Goal: Transaction & Acquisition: Purchase product/service

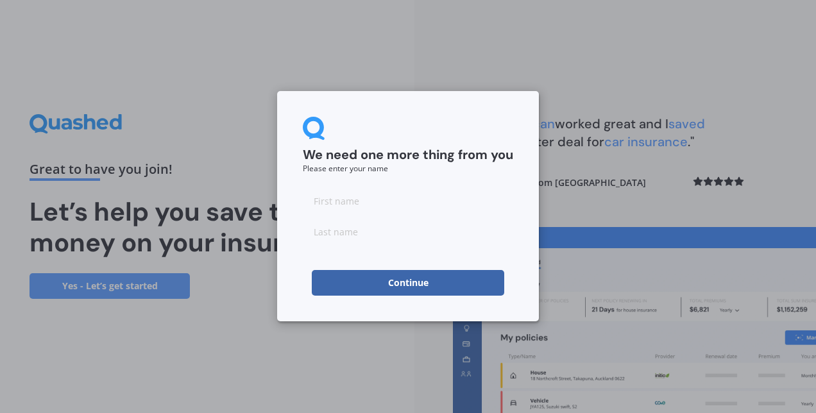
click at [393, 196] on input at bounding box center [408, 201] width 210 height 26
type input "[PERSON_NAME]"
type input "Didmishe"
click at [390, 285] on button "Continue" at bounding box center [408, 283] width 192 height 26
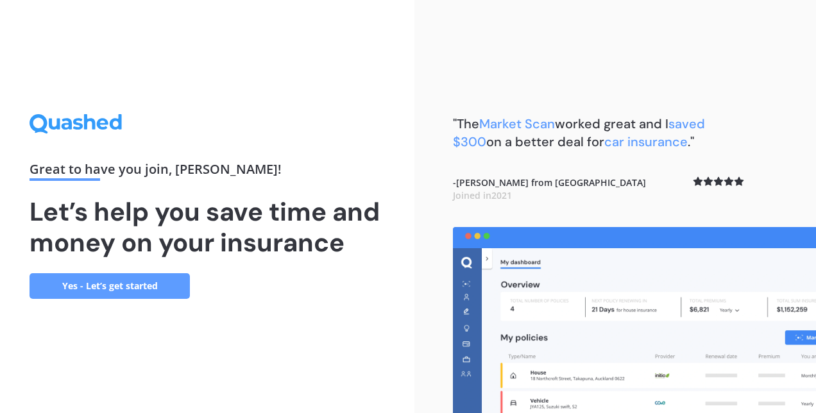
click at [141, 286] on link "Yes - Let’s get started" at bounding box center [110, 286] width 160 height 26
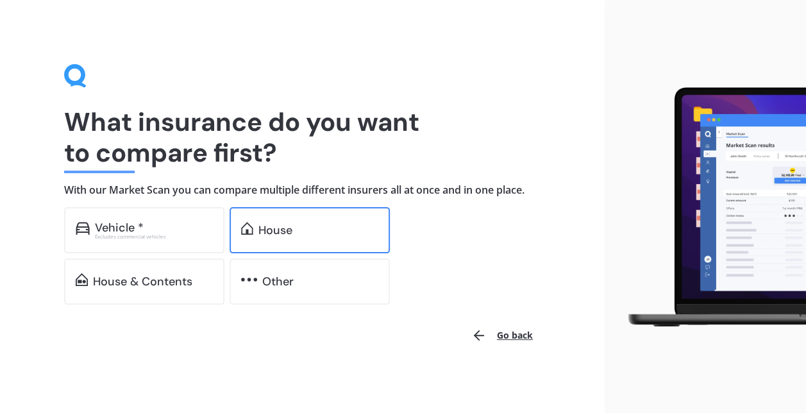
click at [250, 222] on img at bounding box center [247, 228] width 12 height 13
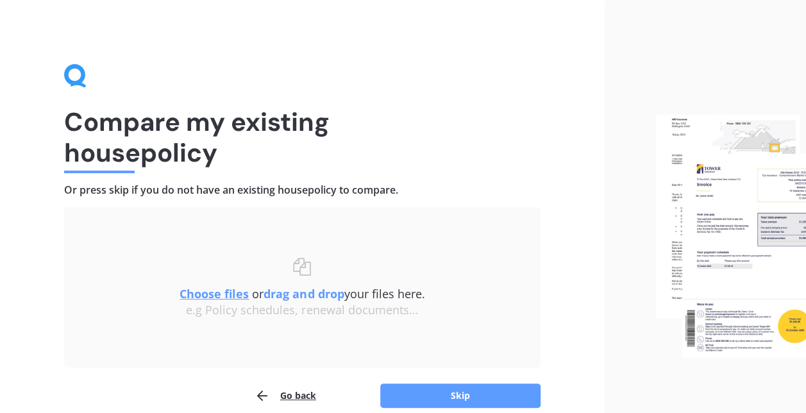
scroll to position [59, 0]
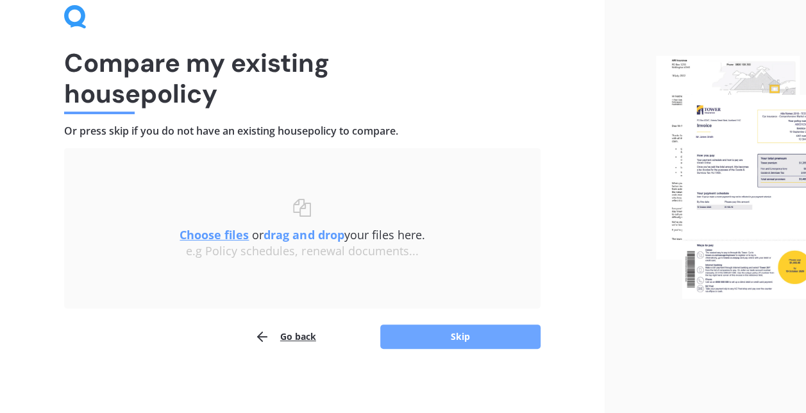
click at [421, 338] on button "Skip" at bounding box center [460, 337] width 160 height 24
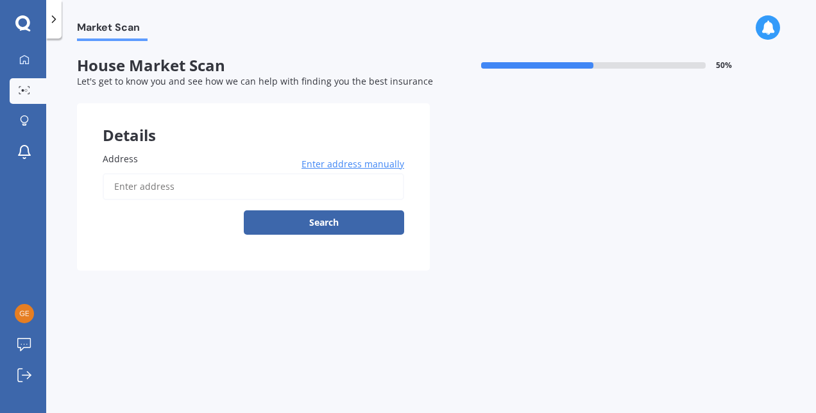
click at [321, 187] on input "Address" at bounding box center [254, 186] width 302 height 27
type input "[STREET_ADDRESS]"
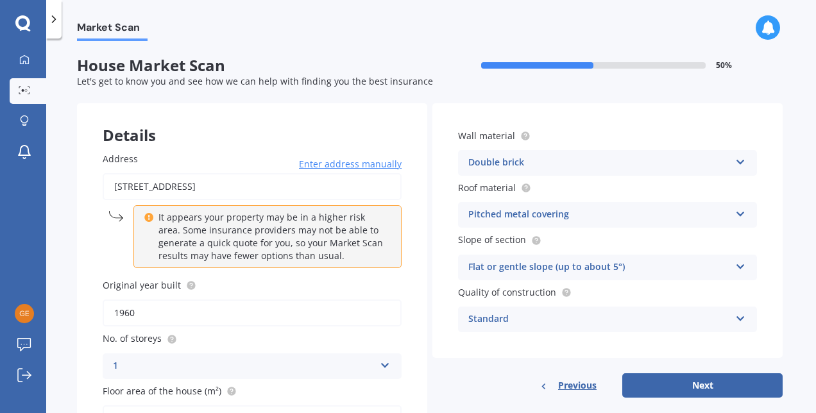
click at [736, 215] on icon at bounding box center [740, 211] width 11 height 9
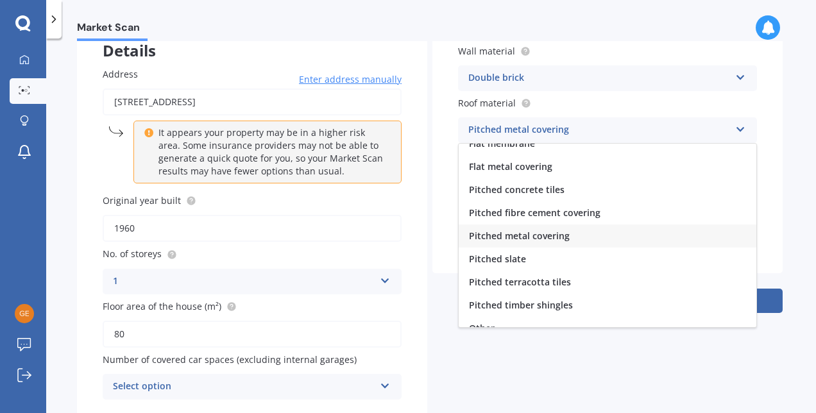
scroll to position [47, 0]
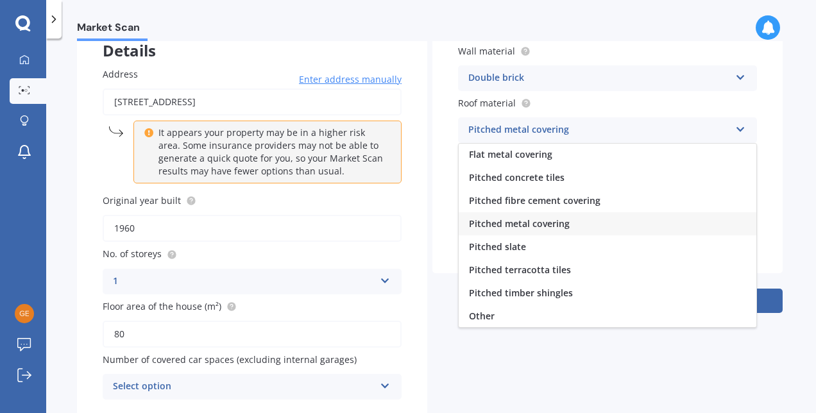
click at [592, 223] on div "Pitched metal covering" at bounding box center [608, 223] width 298 height 23
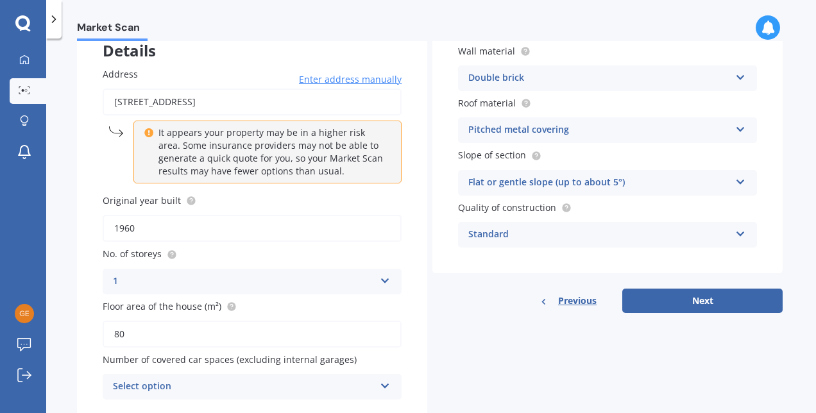
scroll to position [131, 0]
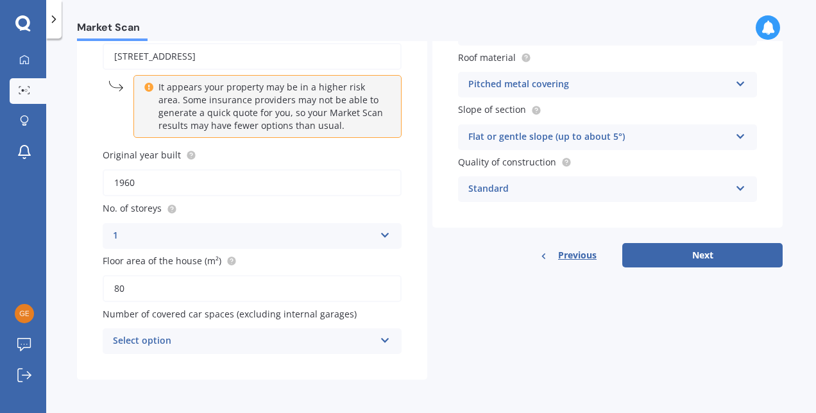
click at [322, 344] on div "Select option" at bounding box center [244, 341] width 262 height 15
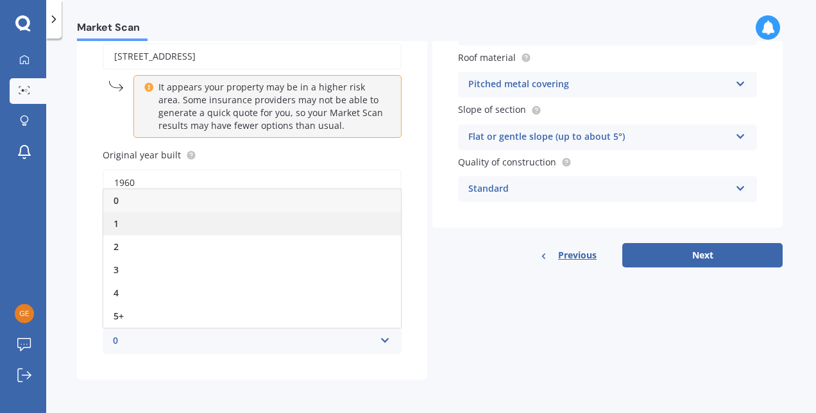
click at [248, 220] on div "1" at bounding box center [252, 223] width 298 height 23
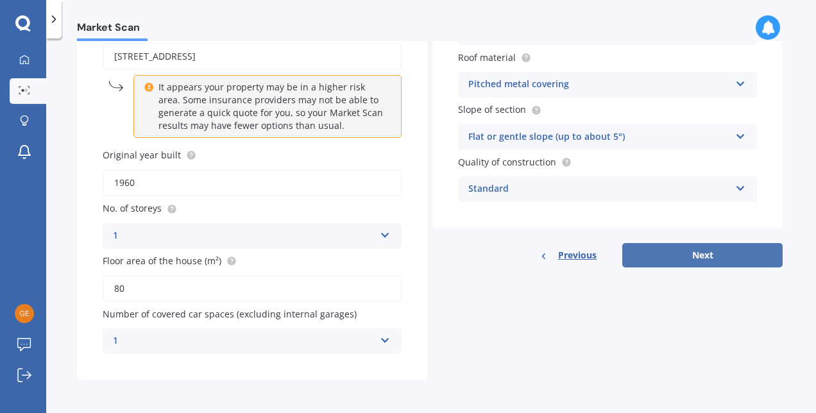
click at [658, 253] on button "Next" at bounding box center [702, 255] width 160 height 24
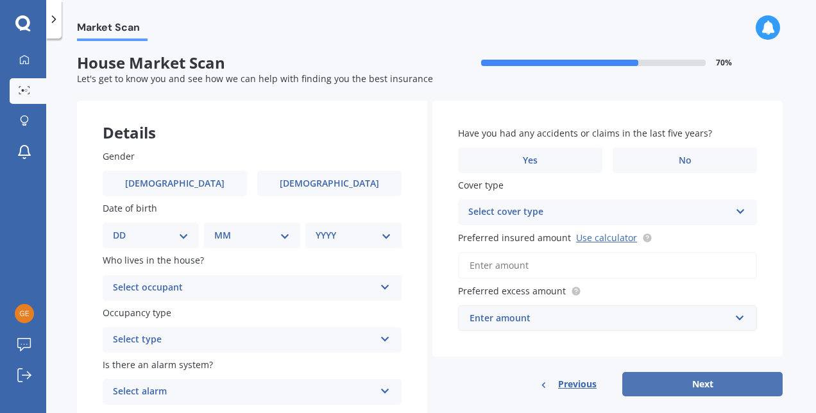
scroll to position [0, 0]
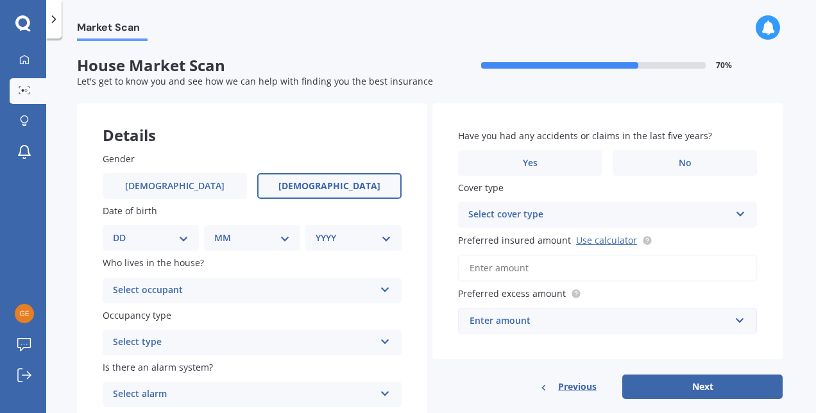
click at [295, 196] on label "[DEMOGRAPHIC_DATA]" at bounding box center [329, 186] width 144 height 26
click at [0, 0] on input "[DEMOGRAPHIC_DATA]" at bounding box center [0, 0] width 0 height 0
click at [161, 236] on select "DD 01 02 03 04 05 06 07 08 09 10 11 12 13 14 15 16 17 18 19 20 21 22 23 24 25 2…" at bounding box center [151, 238] width 76 height 14
click at [123, 231] on select "DD 01 02 03 04 05 06 07 08 09 10 11 12 13 14 15 16 17 18 19 20 21 22 23 24 25 2…" at bounding box center [151, 238] width 76 height 14
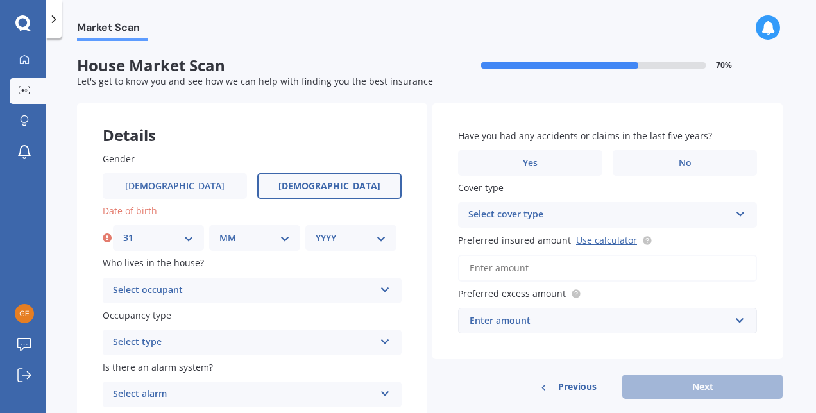
click at [147, 237] on select "DD 01 02 03 04 05 06 07 08 09 10 11 12 13 14 15 16 17 18 19 20 21 22 23 24 25 2…" at bounding box center [158, 238] width 71 height 14
select select "30"
click at [123, 231] on select "DD 01 02 03 04 05 06 07 08 09 10 11 12 13 14 15 16 17 18 19 20 21 22 23 24 25 2…" at bounding box center [158, 238] width 71 height 14
click at [232, 241] on select "MM 01 02 03 04 05 06 07 08 09 10 11 12" at bounding box center [254, 238] width 71 height 14
select select "04"
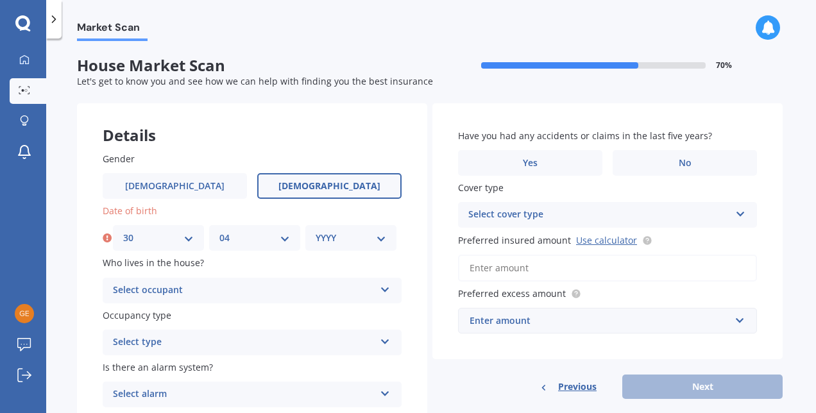
click at [219, 231] on select "MM 01 02 03 04 05 06 07 08 09 10 11 12" at bounding box center [254, 238] width 71 height 14
click at [342, 237] on select "YYYY 2009 2008 2007 2006 2005 2004 2003 2002 2001 2000 1999 1998 1997 1996 1995…" at bounding box center [351, 238] width 71 height 14
select select "1988"
click at [316, 231] on select "YYYY 2009 2008 2007 2006 2005 2004 2003 2002 2001 2000 1999 1998 1997 1996 1995…" at bounding box center [351, 238] width 71 height 14
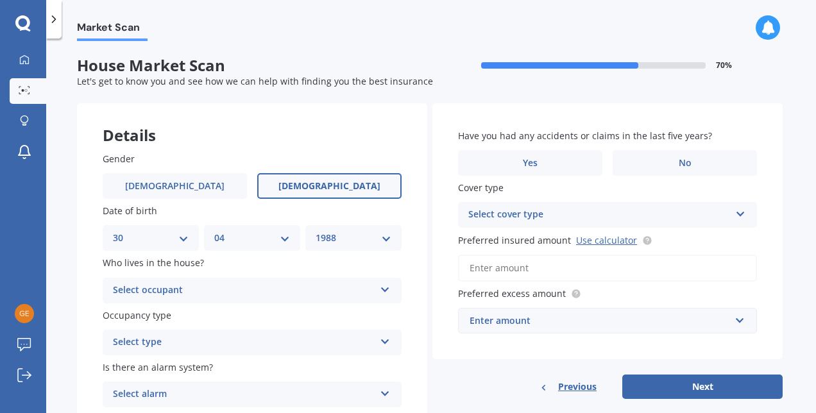
click at [290, 289] on div "Select occupant" at bounding box center [244, 290] width 262 height 15
click at [257, 313] on div "Owner" at bounding box center [252, 315] width 298 height 23
click at [255, 341] on div "Select type" at bounding box center [244, 342] width 262 height 15
click at [237, 366] on div "Permanent" at bounding box center [252, 367] width 298 height 23
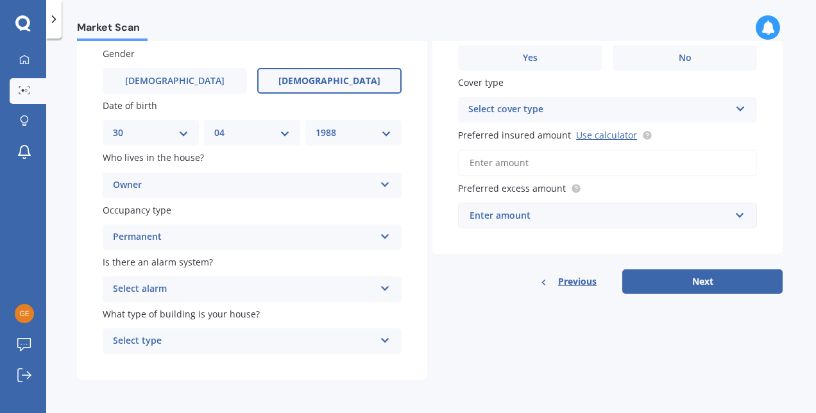
click at [255, 285] on div "Select alarm" at bounding box center [244, 289] width 262 height 15
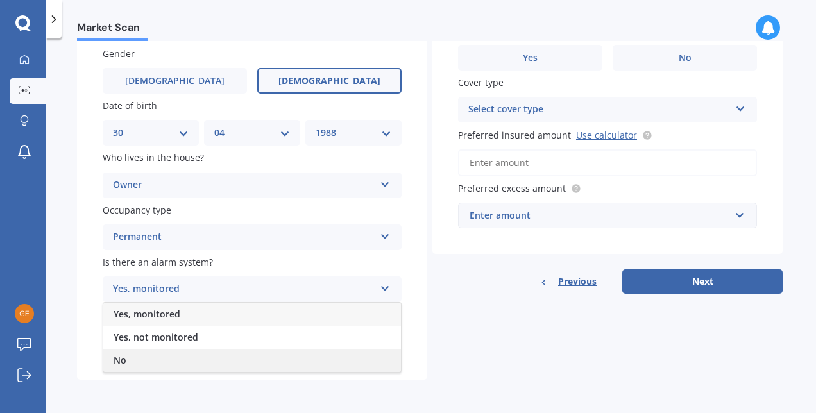
click at [189, 367] on div "No" at bounding box center [252, 360] width 298 height 23
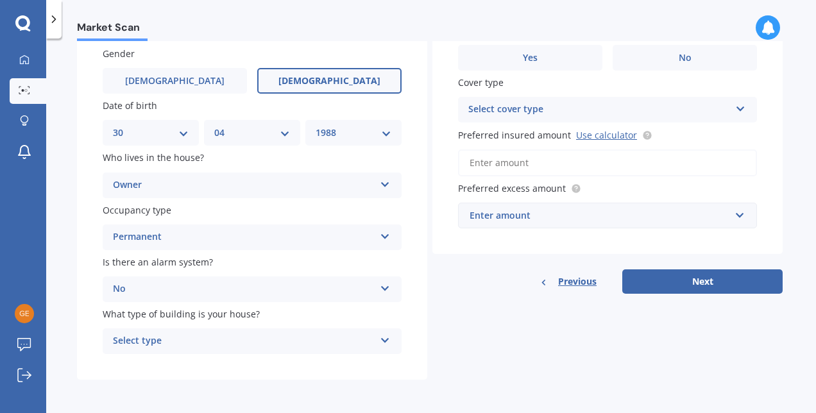
click at [207, 340] on div "Select type" at bounding box center [244, 341] width 262 height 15
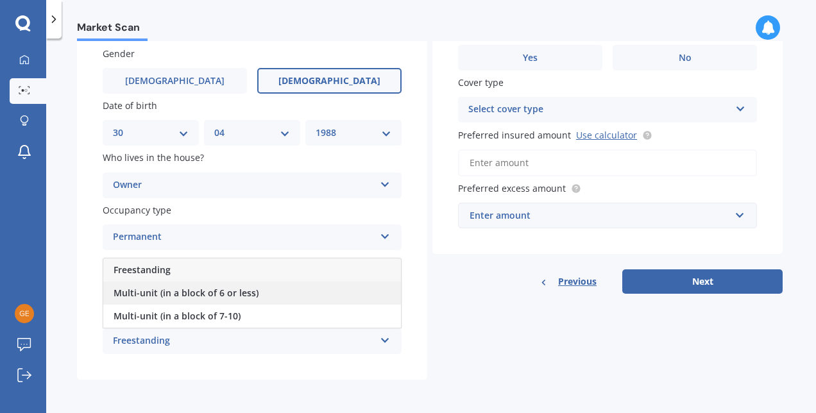
click at [219, 290] on span "Multi-unit (in a block of 6 or less)" at bounding box center [186, 293] width 145 height 12
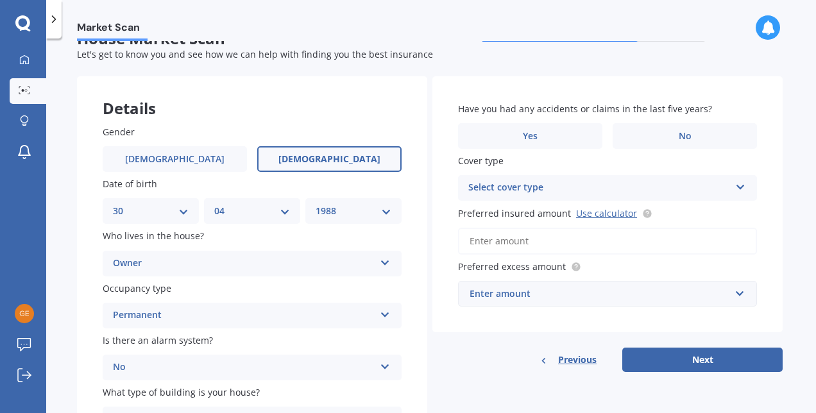
scroll to position [0, 0]
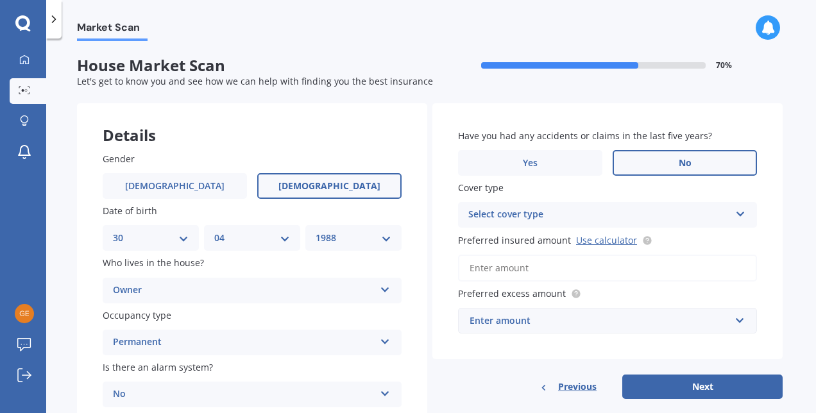
click at [663, 160] on label "No" at bounding box center [685, 163] width 144 height 26
click at [0, 0] on input "No" at bounding box center [0, 0] width 0 height 0
click at [653, 211] on div "Select cover type" at bounding box center [599, 214] width 262 height 15
click at [652, 216] on div "High" at bounding box center [599, 214] width 262 height 15
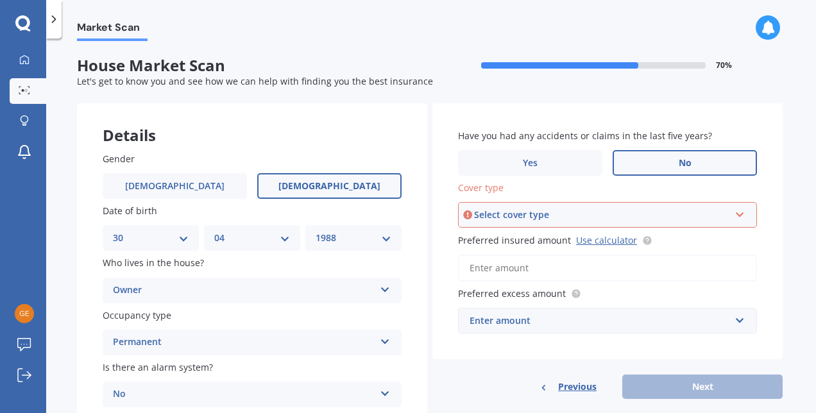
click at [652, 216] on div "Select cover type" at bounding box center [601, 215] width 255 height 14
click at [645, 235] on div "High" at bounding box center [607, 239] width 296 height 23
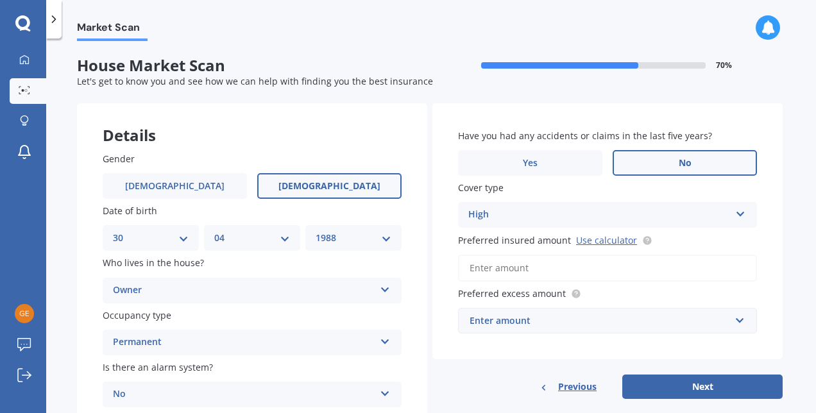
click at [573, 267] on input "Preferred insured amount Use calculator" at bounding box center [607, 268] width 299 height 27
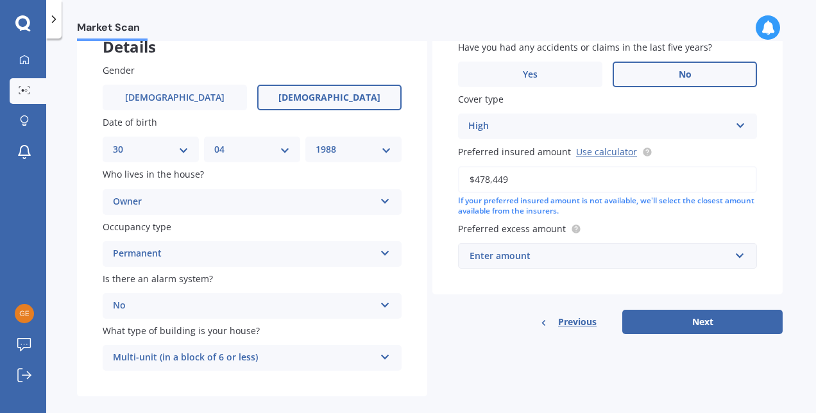
scroll to position [106, 0]
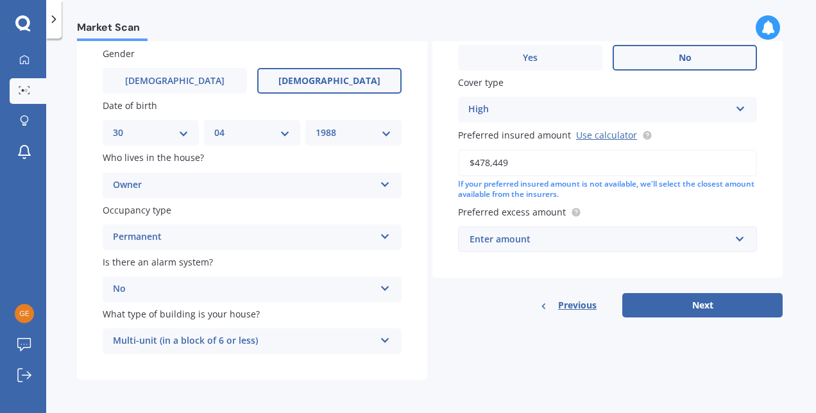
type input "$478,449"
click at [594, 239] on div "Enter amount" at bounding box center [600, 239] width 260 height 14
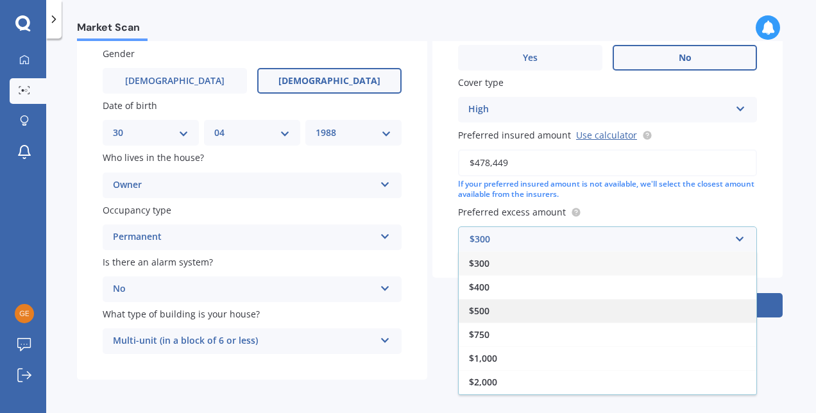
click at [529, 318] on div "$500" at bounding box center [608, 311] width 298 height 24
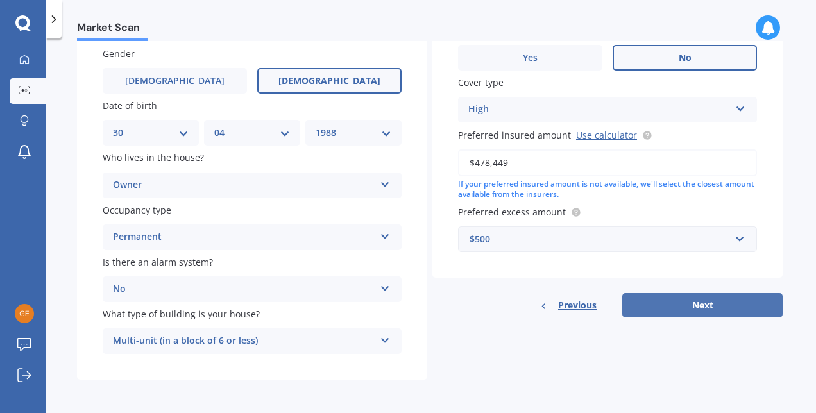
click at [660, 300] on button "Next" at bounding box center [702, 305] width 160 height 24
select select "30"
select select "04"
select select "1988"
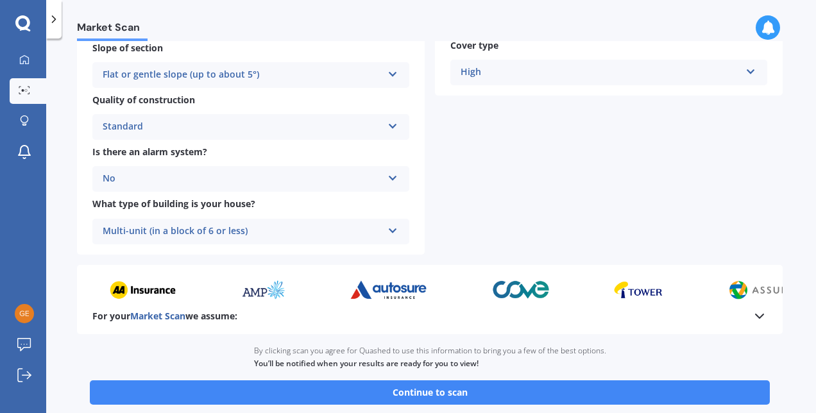
scroll to position [442, 0]
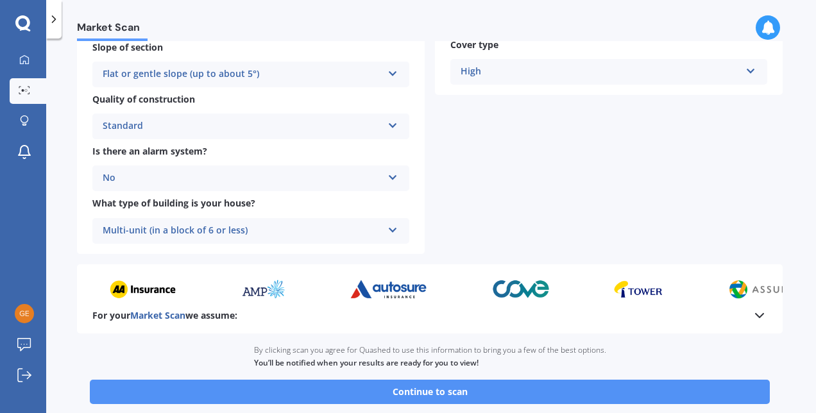
click at [550, 396] on button "Continue to scan" at bounding box center [430, 392] width 680 height 24
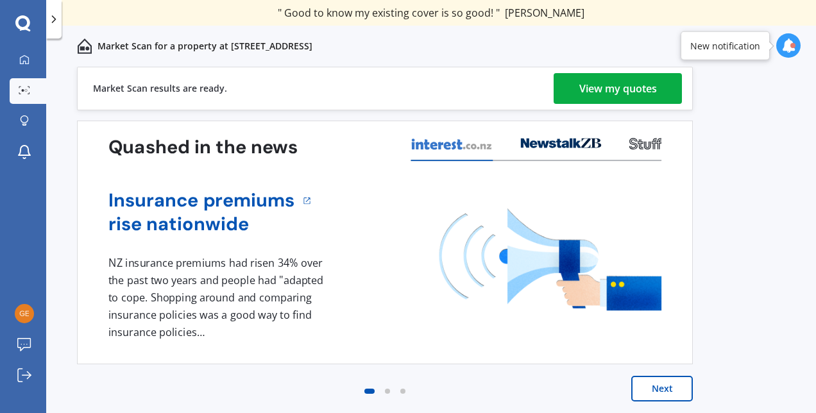
click at [592, 96] on div "View my quotes" at bounding box center [618, 88] width 78 height 31
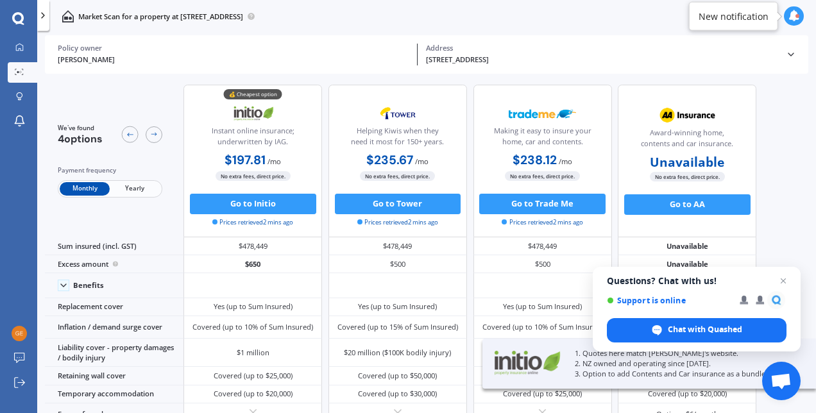
click at [126, 185] on span "Yearly" at bounding box center [135, 188] width 50 height 13
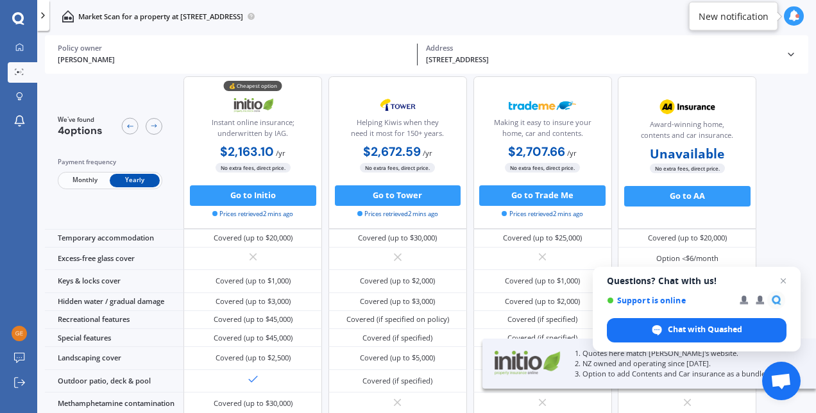
scroll to position [197, 0]
click at [786, 281] on span "Open chat" at bounding box center [784, 281] width 16 height 16
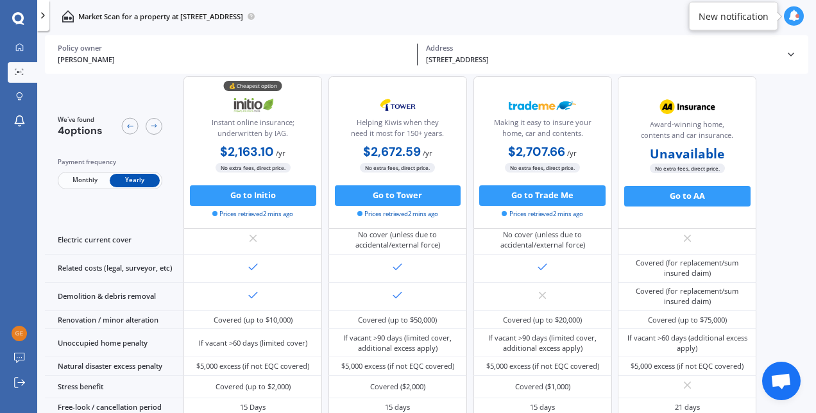
scroll to position [550, 0]
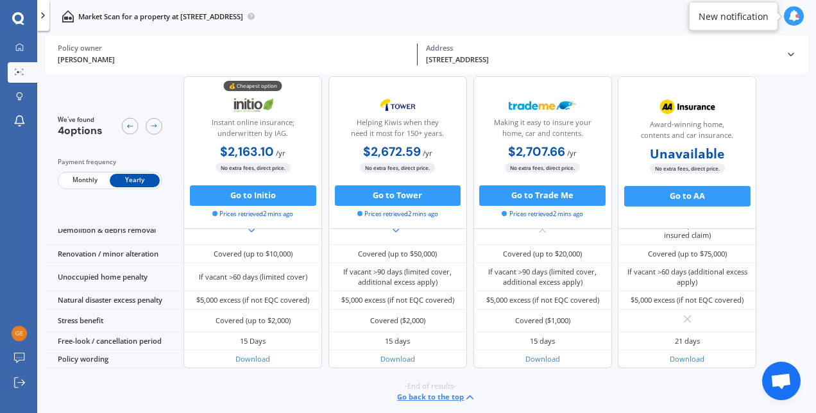
click at [441, 398] on button "Go back to the top" at bounding box center [436, 397] width 79 height 12
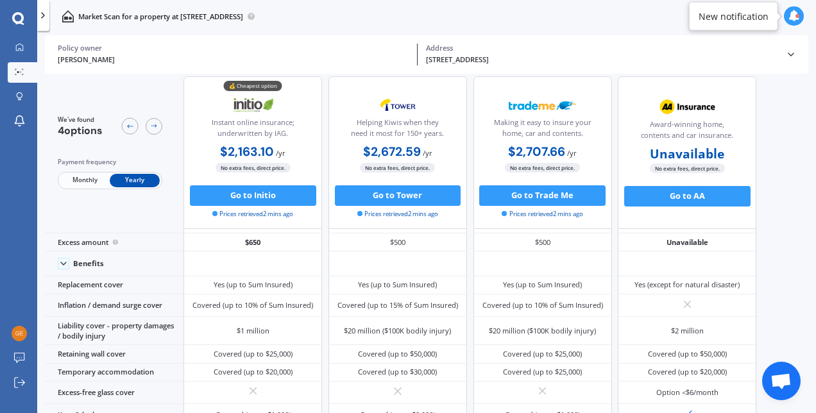
scroll to position [0, 0]
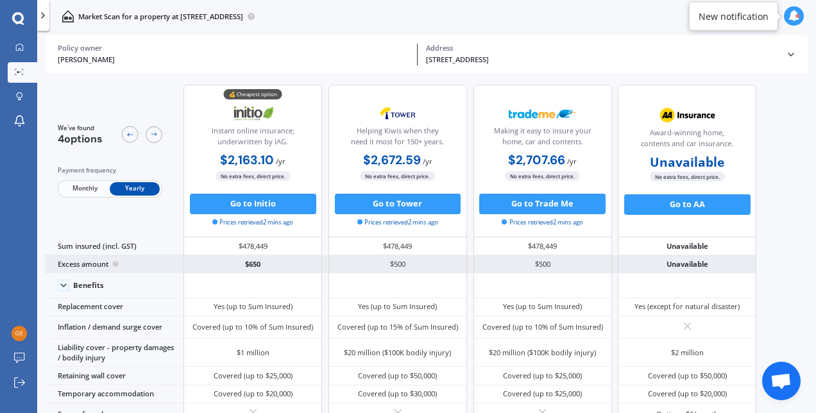
click at [543, 260] on div "$500" at bounding box center [542, 264] width 139 height 18
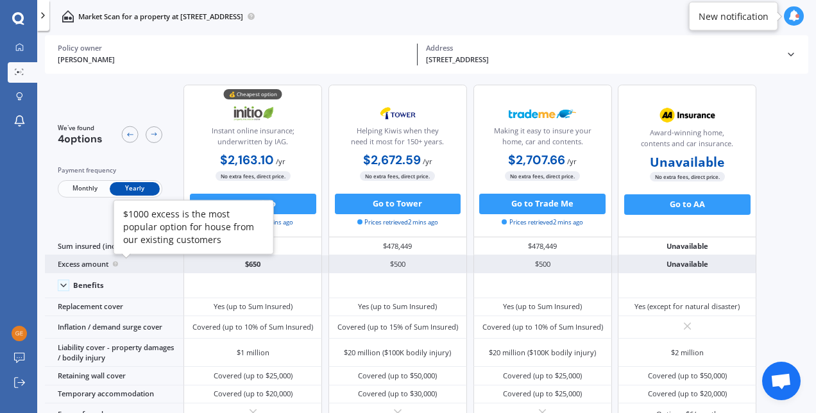
click at [118, 265] on circle at bounding box center [115, 264] width 5 height 5
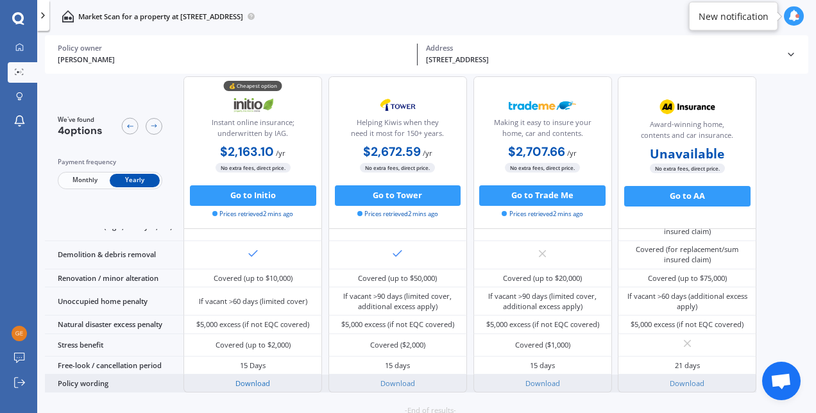
scroll to position [550, 0]
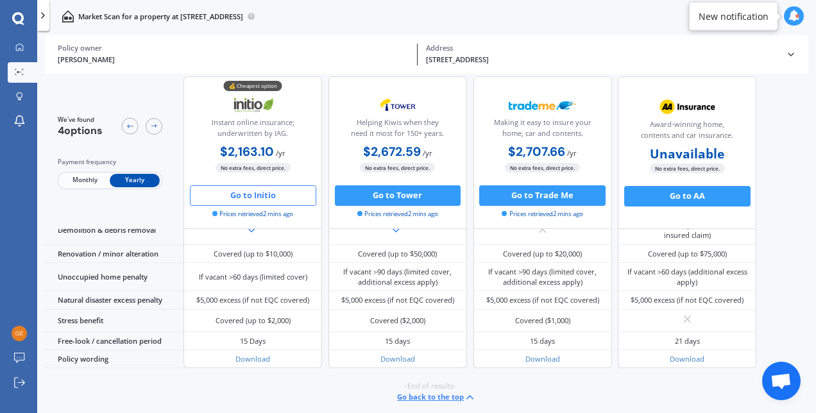
click at [269, 192] on button "Go to Initio" at bounding box center [253, 195] width 126 height 21
